Goal: Obtain resource: Obtain resource

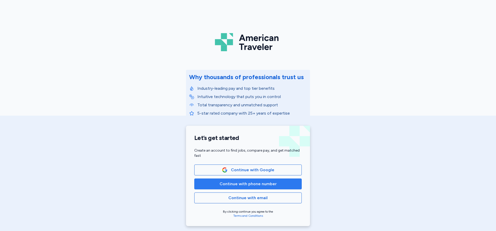
click at [242, 184] on span "Continue with phone number" at bounding box center [248, 184] width 57 height 6
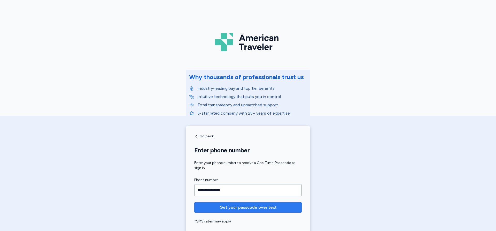
type input "**********"
click at [232, 206] on span "Get your passcode over text" at bounding box center [248, 207] width 57 height 6
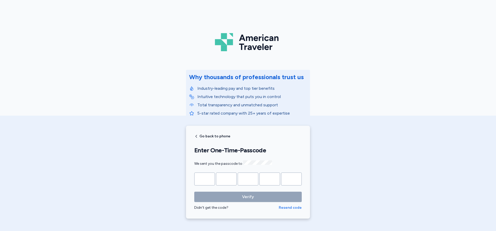
click at [289, 207] on span "Resend code" at bounding box center [290, 207] width 23 height 5
click at [424, 61] on div "American Traveler Why thousands of professionals trust us Industry-leading pay …" at bounding box center [248, 112] width 496 height 225
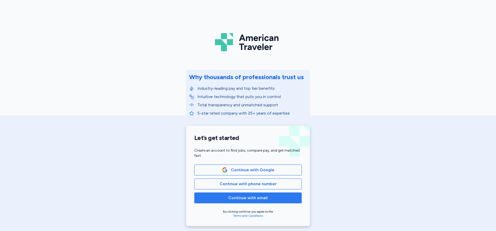
click at [241, 198] on span "Continue with email" at bounding box center [247, 198] width 39 height 6
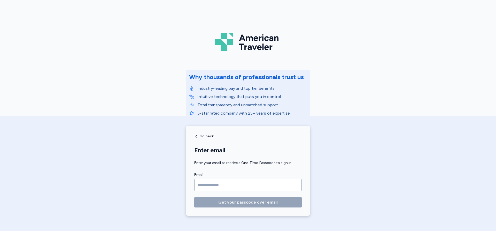
click at [220, 182] on input "Email" at bounding box center [247, 185] width 107 height 12
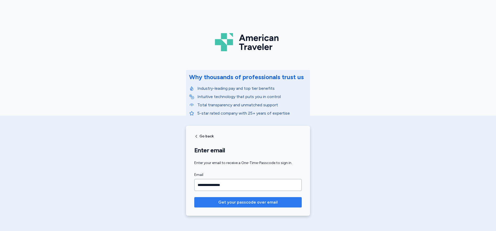
type input "**********"
click at [212, 202] on span "Get your passcode over email" at bounding box center [247, 202] width 99 height 6
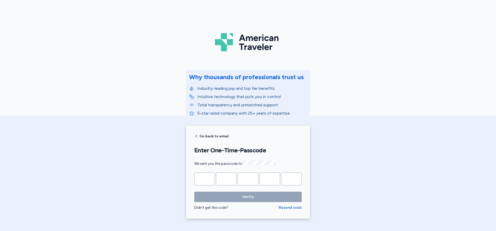
type input "*"
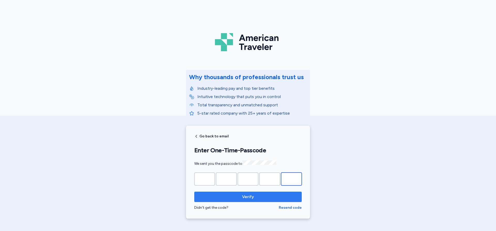
type input "*"
click at [238, 197] on span "Verify" at bounding box center [247, 197] width 99 height 6
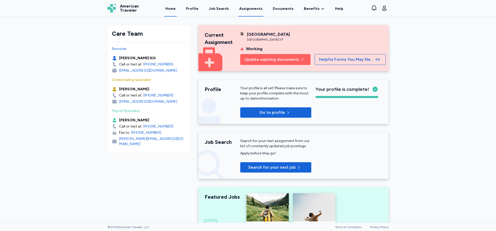
click at [245, 9] on link "Assignments" at bounding box center [250, 9] width 25 height 16
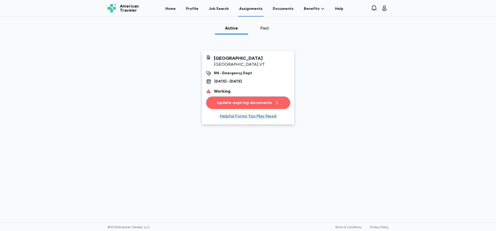
click at [240, 116] on div "Helpful Forms You May Need" at bounding box center [248, 116] width 57 height 6
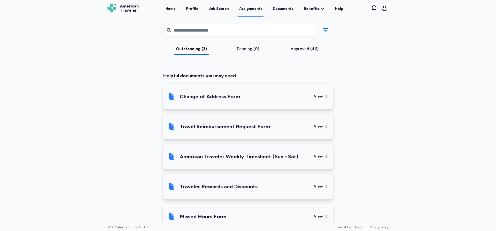
scroll to position [273, 0]
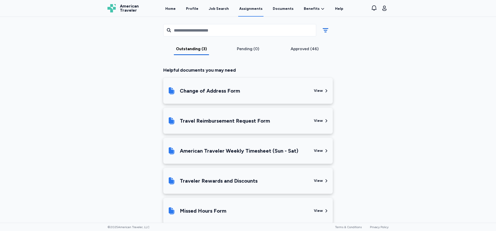
click at [231, 150] on div "American Traveler Weekly Timesheet (Sun - Sat)" at bounding box center [239, 150] width 119 height 7
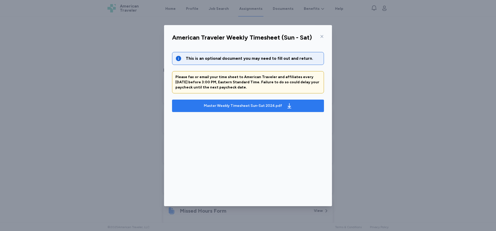
click at [232, 106] on div "Master Weekly Timesheet Sun-Sat 2024.pdf" at bounding box center [243, 105] width 78 height 5
